Goal: Task Accomplishment & Management: Manage account settings

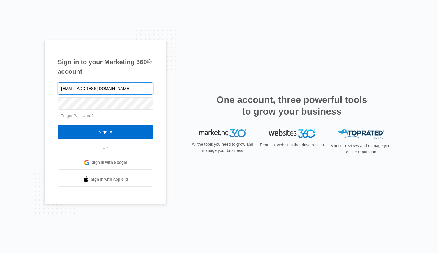
type input "[EMAIL_ADDRESS][DOMAIN_NAME]"
click at [58, 125] on input "Sign In" at bounding box center [106, 132] width 96 height 14
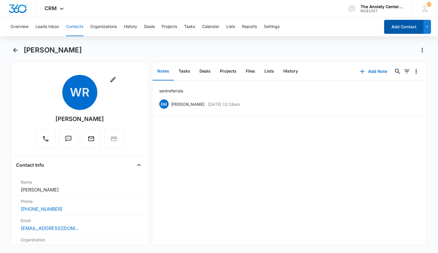
click at [403, 25] on button "Add Contact" at bounding box center [404, 27] width 39 height 14
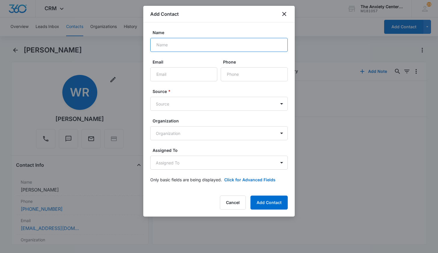
click at [180, 48] on input "Name" at bounding box center [219, 45] width 138 height 14
type input "Catherine Mowry"
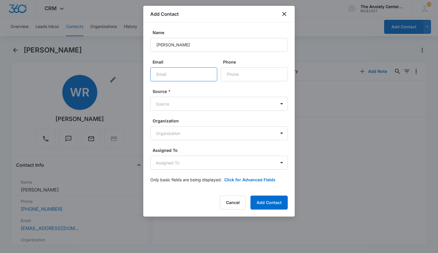
click at [167, 71] on input "Email" at bounding box center [183, 74] width 67 height 14
paste input "camperio.1968@gmaill.com"
type input "camperio.1968@gmaill.com"
click at [260, 74] on input "Phone" at bounding box center [254, 74] width 67 height 14
paste input "(913) 484-3676"
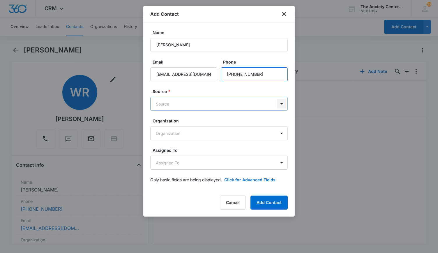
type input "(913) 484-3676"
click at [282, 106] on body "CRM Apps Reputation Websites Forms CRM Email Social Payments POS Content Ads In…" at bounding box center [219, 126] width 438 height 253
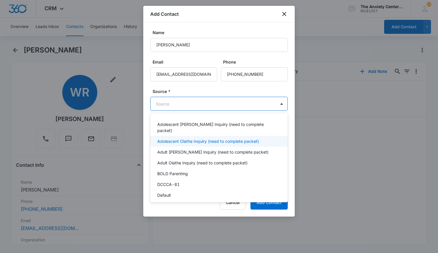
click at [207, 138] on p "Adolescent Olathe Inquiry (need to complete packet)" at bounding box center [208, 141] width 102 height 6
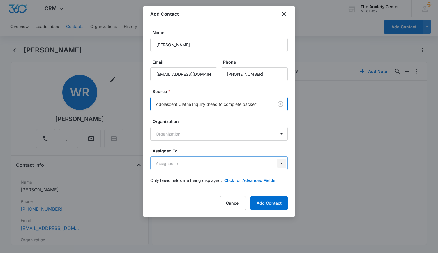
click at [281, 164] on body "CRM Apps Reputation Websites Forms CRM Email Social Payments POS Content Ads In…" at bounding box center [219, 126] width 438 height 253
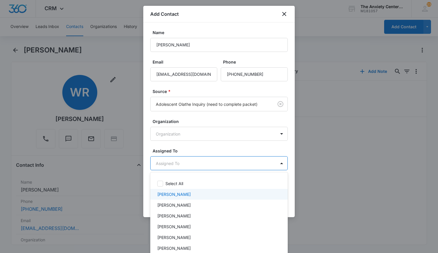
click at [166, 193] on p "[PERSON_NAME]" at bounding box center [174, 194] width 34 height 6
drag, startPoint x: 361, startPoint y: 171, endPoint x: 306, endPoint y: 182, distance: 56.0
click at [361, 171] on div at bounding box center [219, 126] width 438 height 253
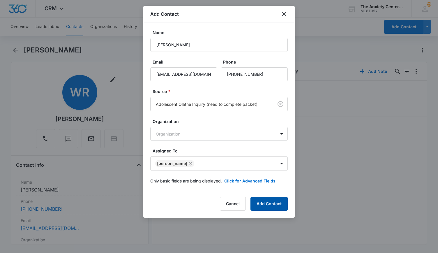
click at [278, 202] on button "Add Contact" at bounding box center [269, 204] width 37 height 14
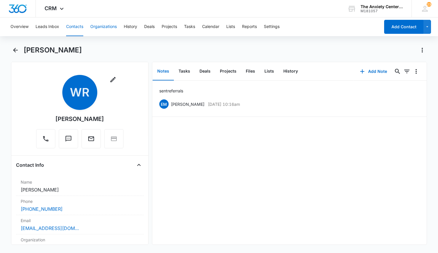
click at [113, 24] on button "Organizations" at bounding box center [103, 26] width 27 height 19
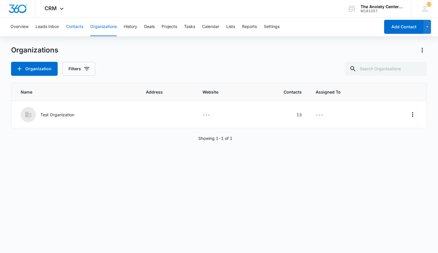
click at [71, 24] on button "Contacts" at bounding box center [74, 26] width 17 height 19
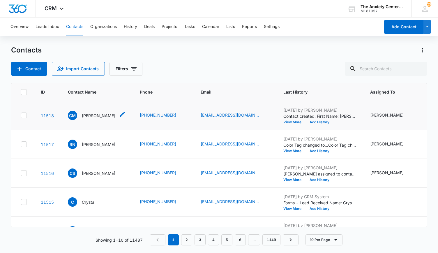
click at [92, 114] on p "Catherine Mowry" at bounding box center [99, 116] width 34 height 6
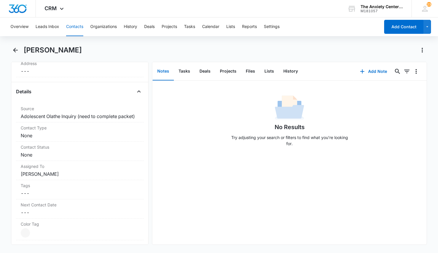
scroll to position [204, 0]
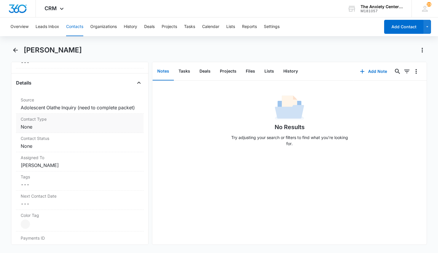
click at [90, 122] on label "Contact Type" at bounding box center [80, 119] width 118 height 6
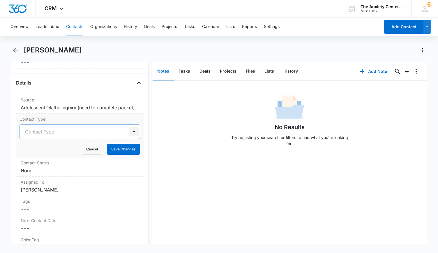
click at [129, 136] on div at bounding box center [133, 131] width 9 height 9
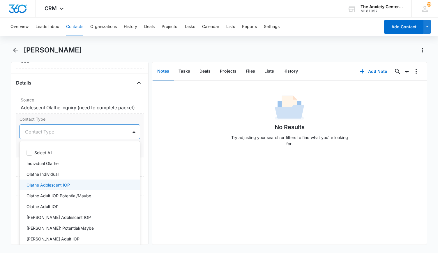
click at [70, 187] on div "Olathe Adolescent IOP" at bounding box center [80, 185] width 106 height 6
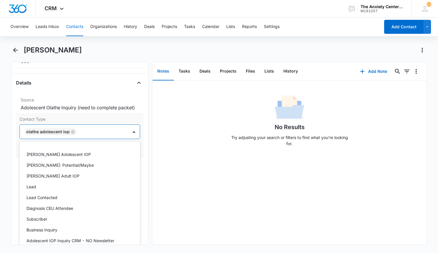
scroll to position [87, 0]
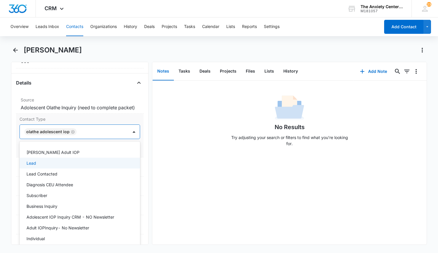
click at [57, 166] on div "Lead" at bounding box center [80, 163] width 106 height 6
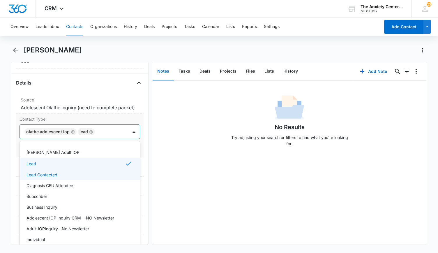
click at [61, 178] on div "Lead Contacted" at bounding box center [80, 175] width 106 height 6
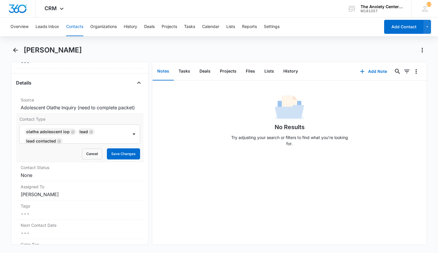
drag, startPoint x: 169, startPoint y: 177, endPoint x: 137, endPoint y: 167, distance: 33.8
click at [169, 176] on div "No Results Try adjusting your search or filters to find what you’re looking for." at bounding box center [289, 163] width 275 height 164
click at [131, 159] on button "Save Changes" at bounding box center [123, 153] width 33 height 11
click at [118, 179] on dd "Cancel Save Changes None" at bounding box center [80, 175] width 118 height 7
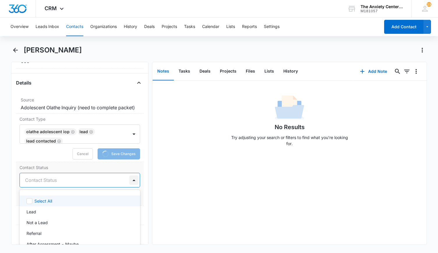
click at [130, 185] on div at bounding box center [133, 180] width 9 height 9
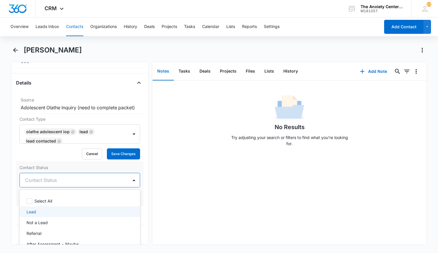
click at [73, 215] on div "Lead" at bounding box center [80, 212] width 106 height 6
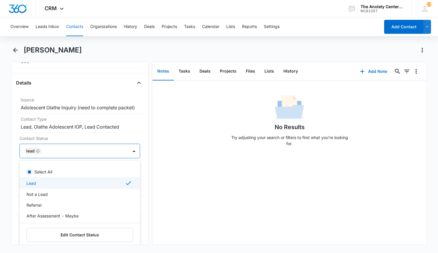
click at [202, 197] on div "No Results Try adjusting your search or filters to find what you’re looking for." at bounding box center [289, 163] width 275 height 164
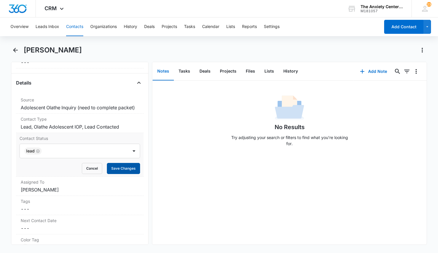
click at [128, 174] on button "Save Changes" at bounding box center [123, 168] width 33 height 11
click at [367, 71] on button "Add Note" at bounding box center [374, 71] width 39 height 14
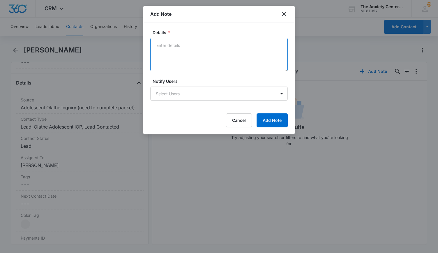
click at [187, 45] on textarea "Details *" at bounding box center [219, 54] width 138 height 33
type textarea "intake packet received. sent email for insurance card"
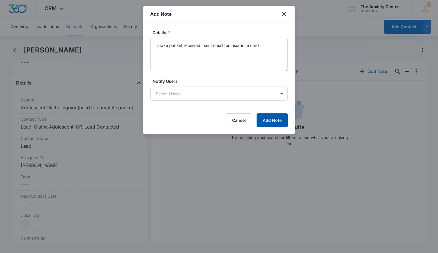
click at [273, 118] on button "Add Note" at bounding box center [272, 120] width 31 height 14
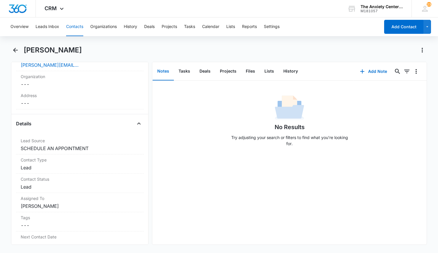
scroll to position [175, 0]
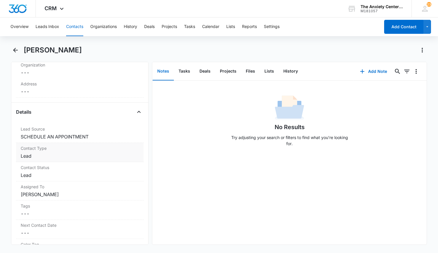
click at [89, 154] on dd "Cancel Save Changes Lead" at bounding box center [80, 155] width 118 height 7
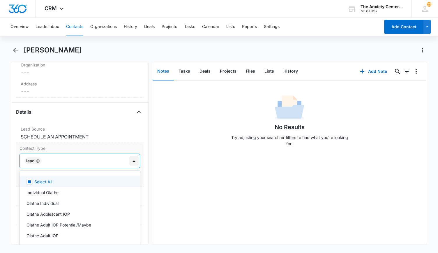
click at [131, 161] on div at bounding box center [133, 160] width 9 height 9
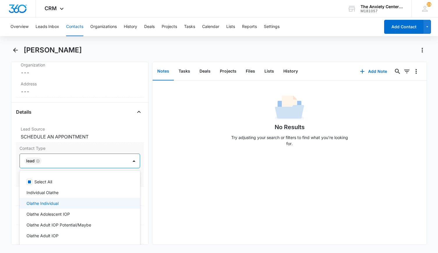
scroll to position [29, 0]
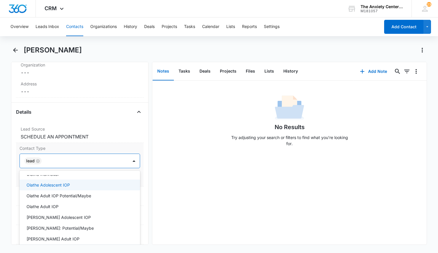
click at [83, 184] on div "Olathe Adolescent IOP" at bounding box center [80, 185] width 106 height 6
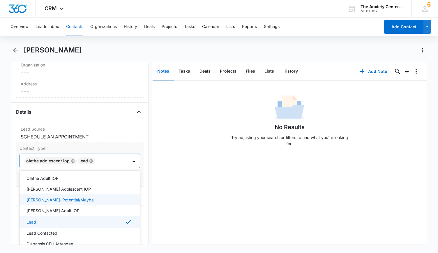
scroll to position [87, 0]
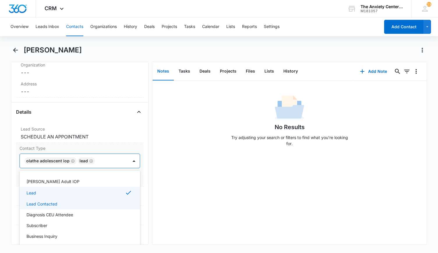
click at [83, 203] on div "Lead Contacted" at bounding box center [80, 204] width 106 height 6
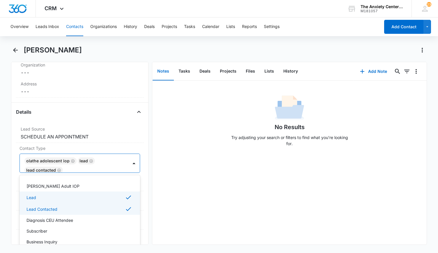
click at [165, 200] on div "No Results Try adjusting your search or filters to find what you’re looking for." at bounding box center [289, 163] width 275 height 164
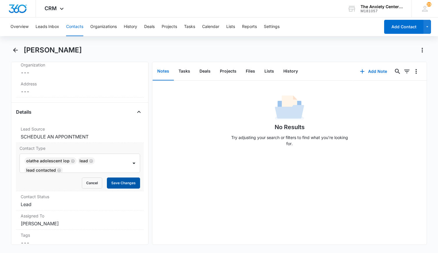
click at [128, 182] on button "Save Changes" at bounding box center [123, 183] width 33 height 11
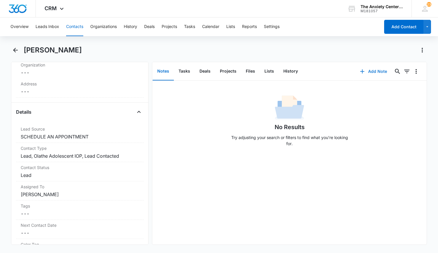
click at [377, 73] on button "Add Note" at bounding box center [374, 71] width 39 height 14
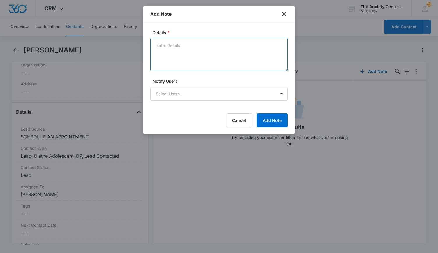
click at [182, 56] on textarea "Details *" at bounding box center [219, 54] width 138 height 33
type textarea "sent request for insurance card"
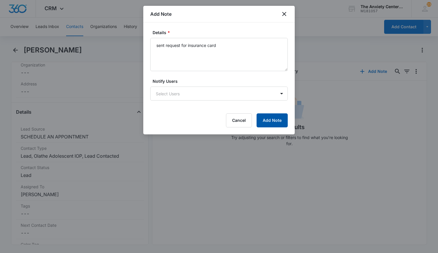
click at [278, 120] on button "Add Note" at bounding box center [272, 120] width 31 height 14
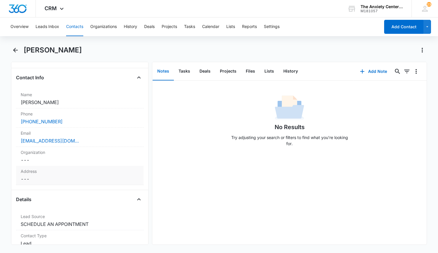
scroll to position [204, 0]
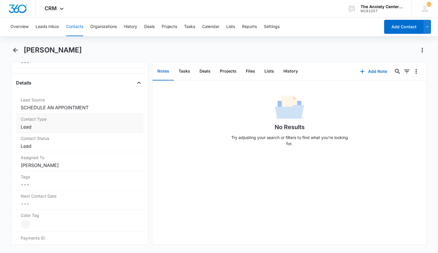
click at [84, 123] on dd "Cancel Save Changes Lead" at bounding box center [80, 126] width 118 height 7
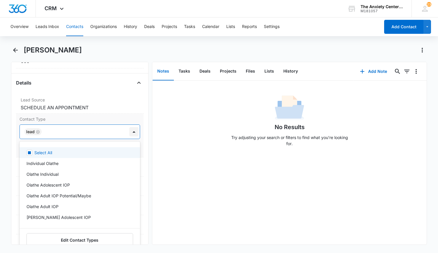
click at [130, 131] on div at bounding box center [133, 131] width 9 height 9
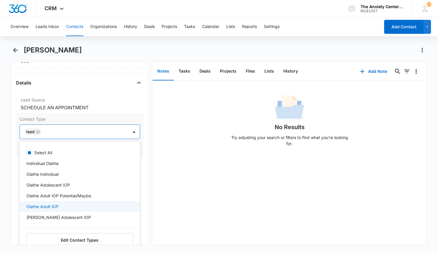
click at [68, 204] on div "Olathe Adult IOP" at bounding box center [80, 206] width 106 height 6
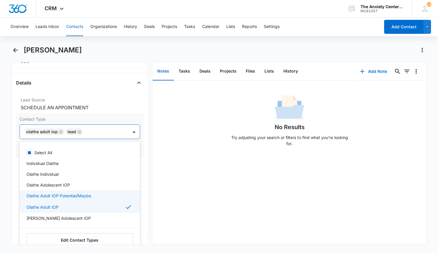
scroll to position [58, 0]
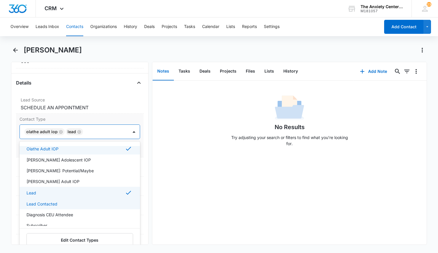
click at [65, 203] on div "Lead Contacted" at bounding box center [80, 204] width 106 height 6
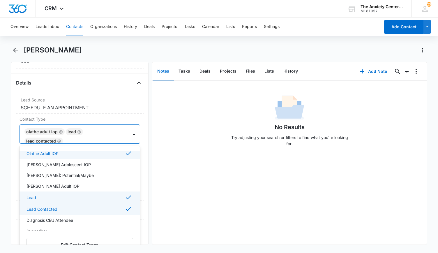
drag, startPoint x: 173, startPoint y: 184, endPoint x: 157, endPoint y: 169, distance: 22.1
click at [173, 183] on div "No Results Try adjusting your search or filters to find what you’re looking for." at bounding box center [289, 163] width 275 height 164
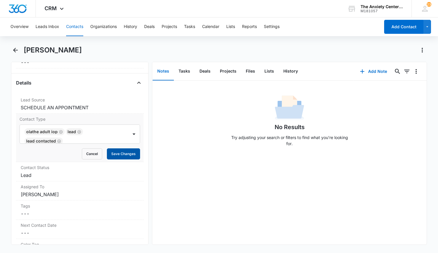
click at [122, 148] on button "Save Changes" at bounding box center [123, 153] width 33 height 11
click at [368, 70] on button "Add Note" at bounding box center [374, 71] width 39 height 14
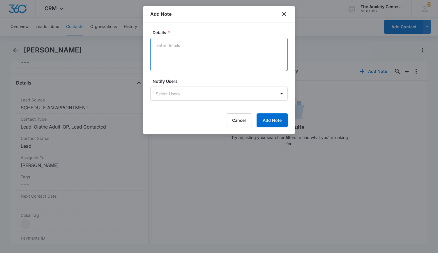
click at [184, 48] on textarea "Details *" at bounding box center [219, 54] width 138 height 33
type textarea "s"
type textarea "spoke and sent intake packet"
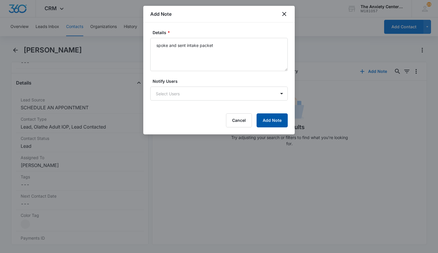
drag, startPoint x: 278, startPoint y: 127, endPoint x: 279, endPoint y: 120, distance: 6.4
click at [278, 125] on button "Add Note" at bounding box center [272, 120] width 31 height 14
